Goal: Check status

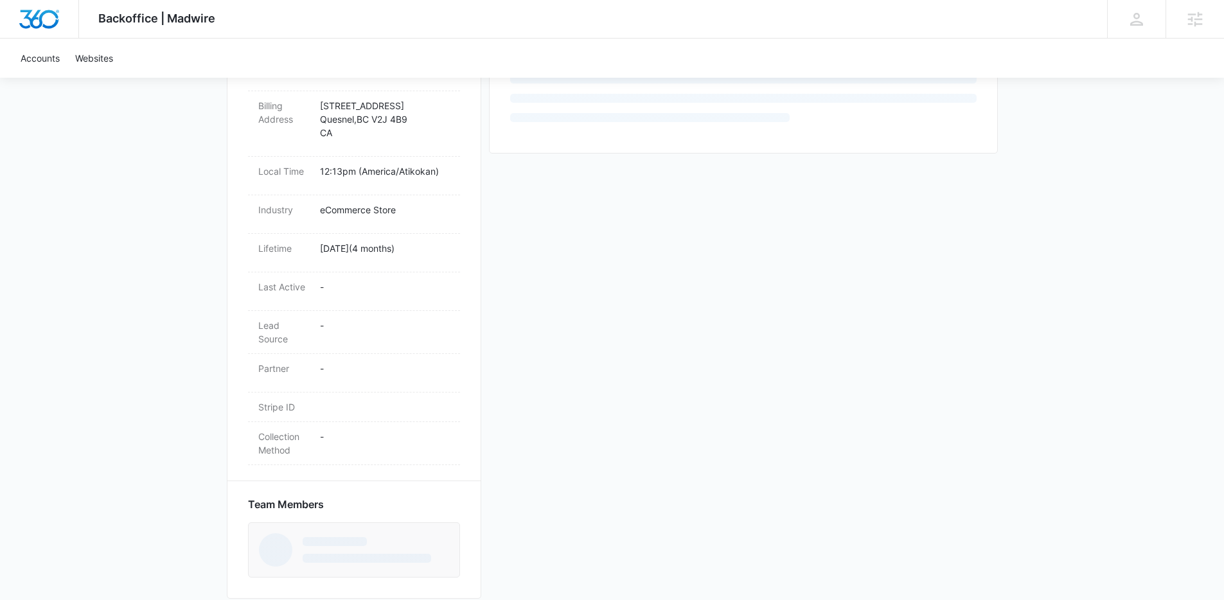
scroll to position [497, 0]
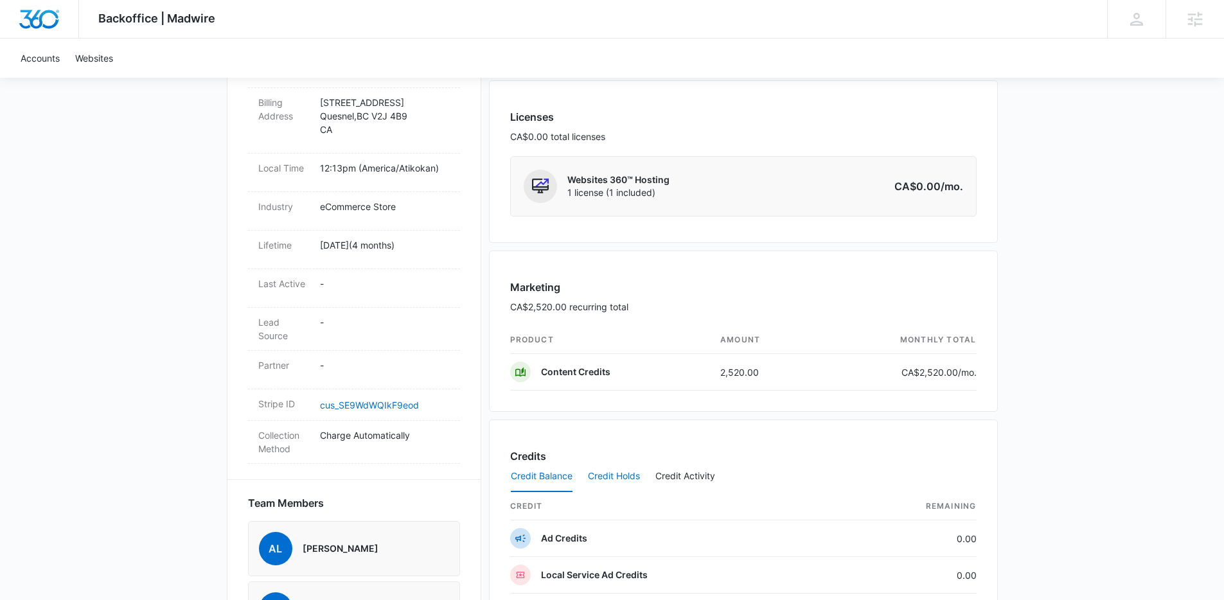
click at [628, 475] on button "Credit Holds" at bounding box center [614, 476] width 52 height 31
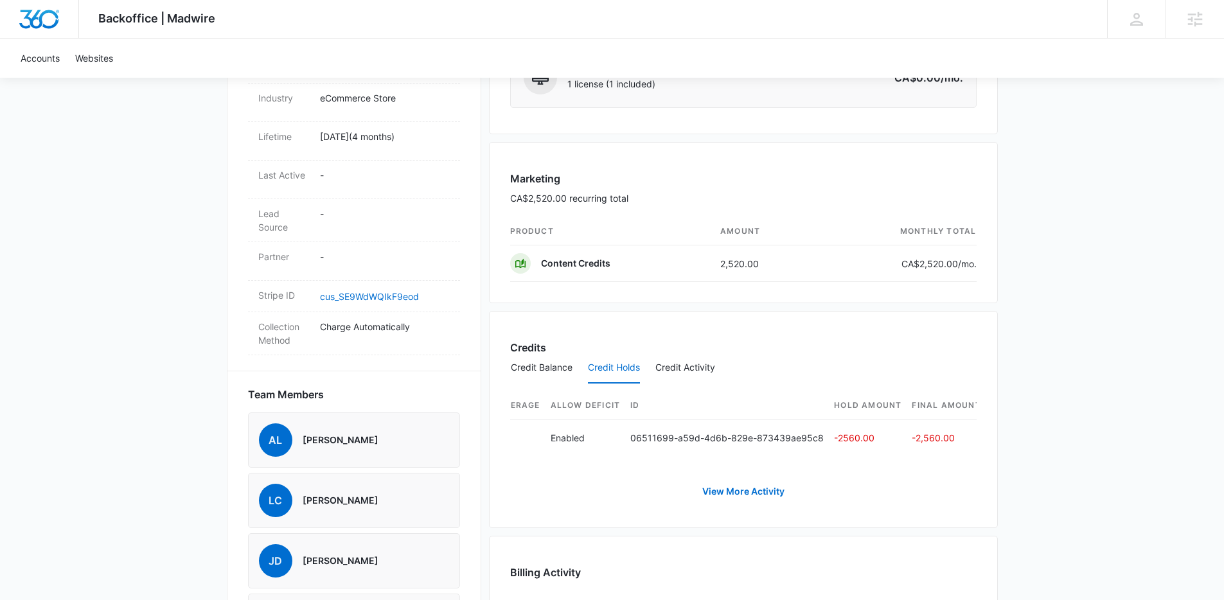
scroll to position [0, 0]
click at [1089, 260] on div "Backoffice | Madwire Apps Settings JD Jen Dionne jennifer.dionne@madwire.com My…" at bounding box center [612, 191] width 1224 height 1593
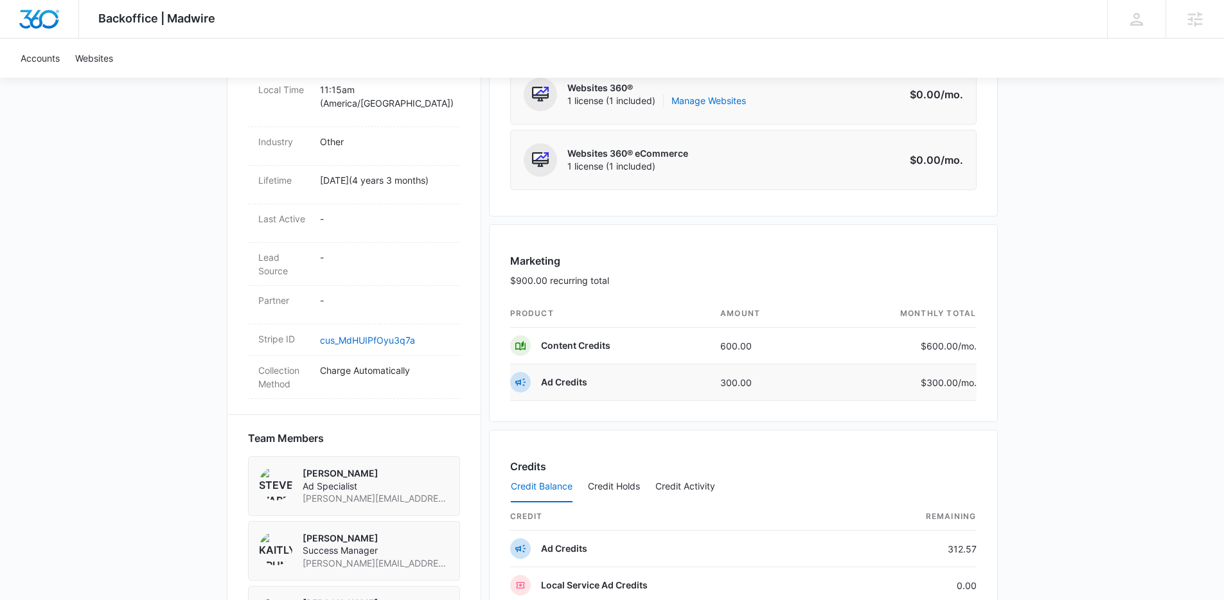
scroll to position [717, 0]
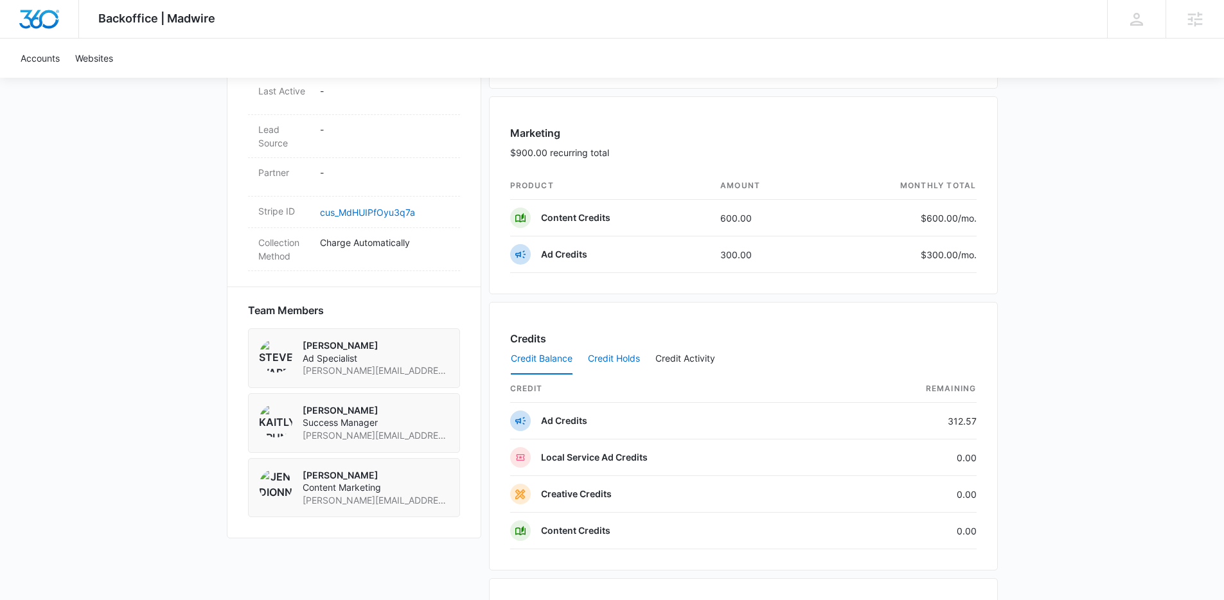
click at [618, 359] on button "Credit Holds" at bounding box center [614, 359] width 52 height 31
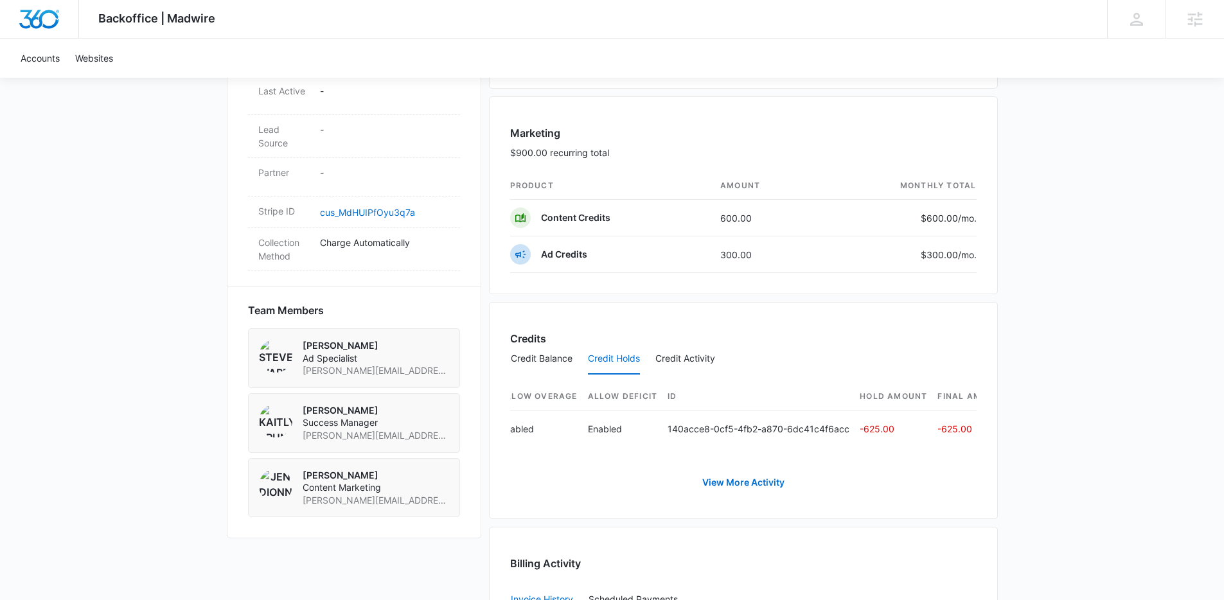
scroll to position [0, 513]
click at [1161, 244] on div "Backoffice | Madwire Apps Settings JD Jen Dionne jennifer.dionne@madwire.com My…" at bounding box center [612, 188] width 1224 height 1810
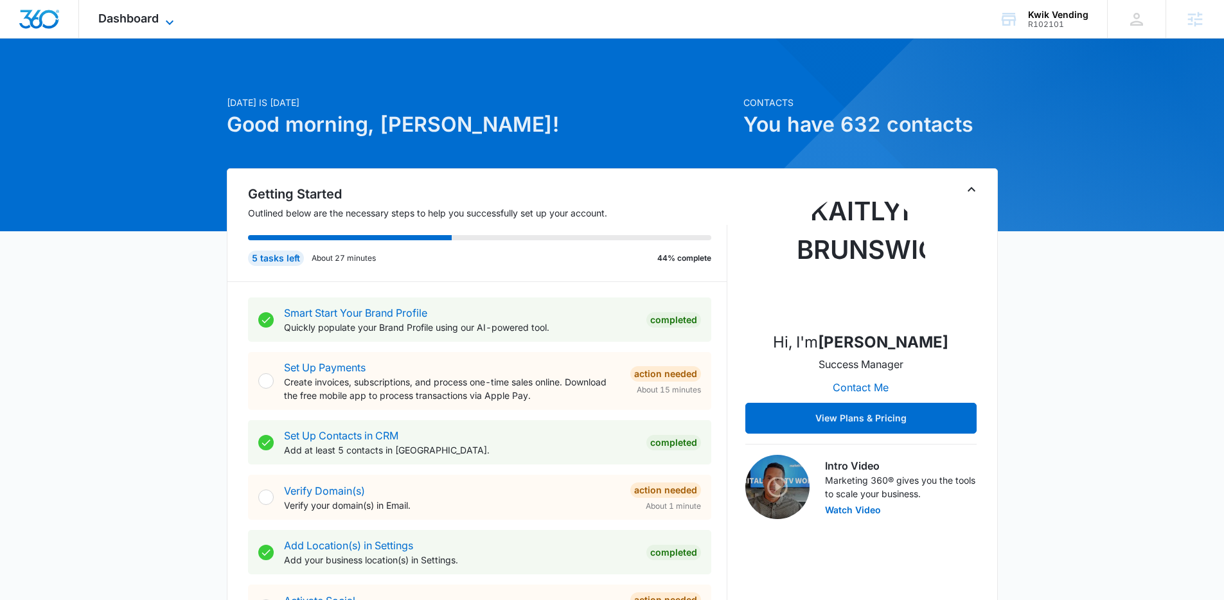
click at [144, 18] on span "Dashboard" at bounding box center [128, 18] width 60 height 13
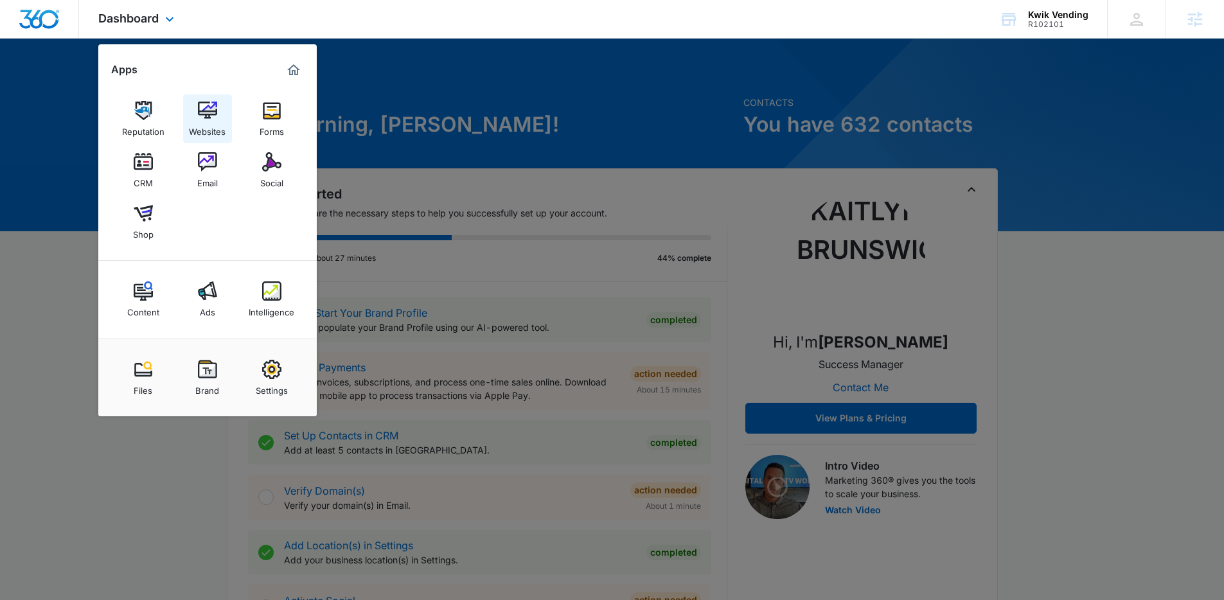
click at [211, 119] on img at bounding box center [207, 110] width 19 height 19
